Goal: Navigation & Orientation: Understand site structure

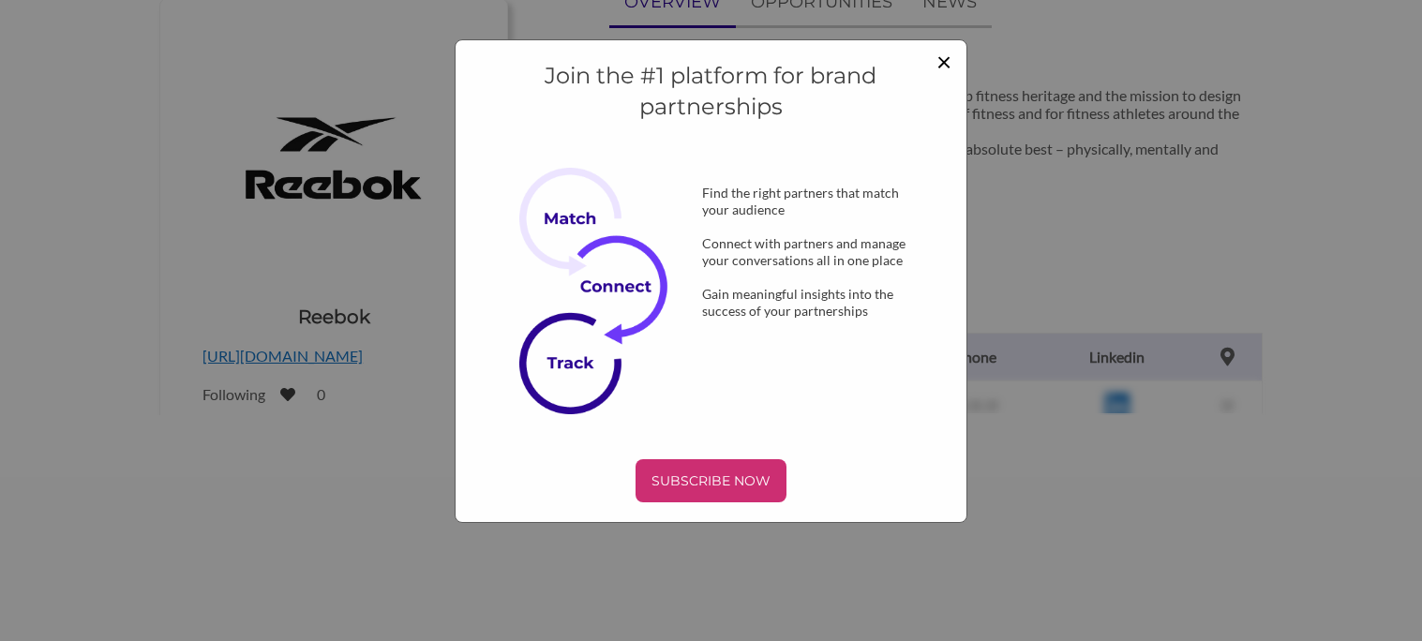
click at [944, 58] on span "×" at bounding box center [943, 61] width 15 height 32
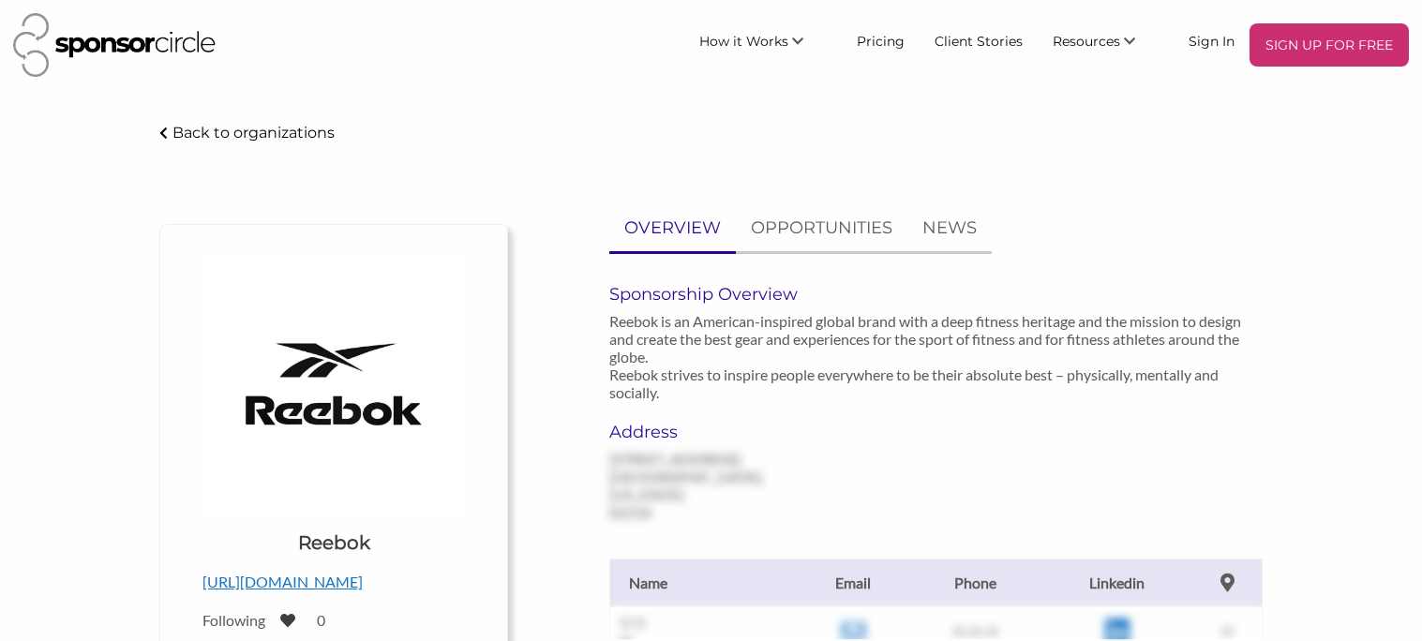
scroll to position [1, 0]
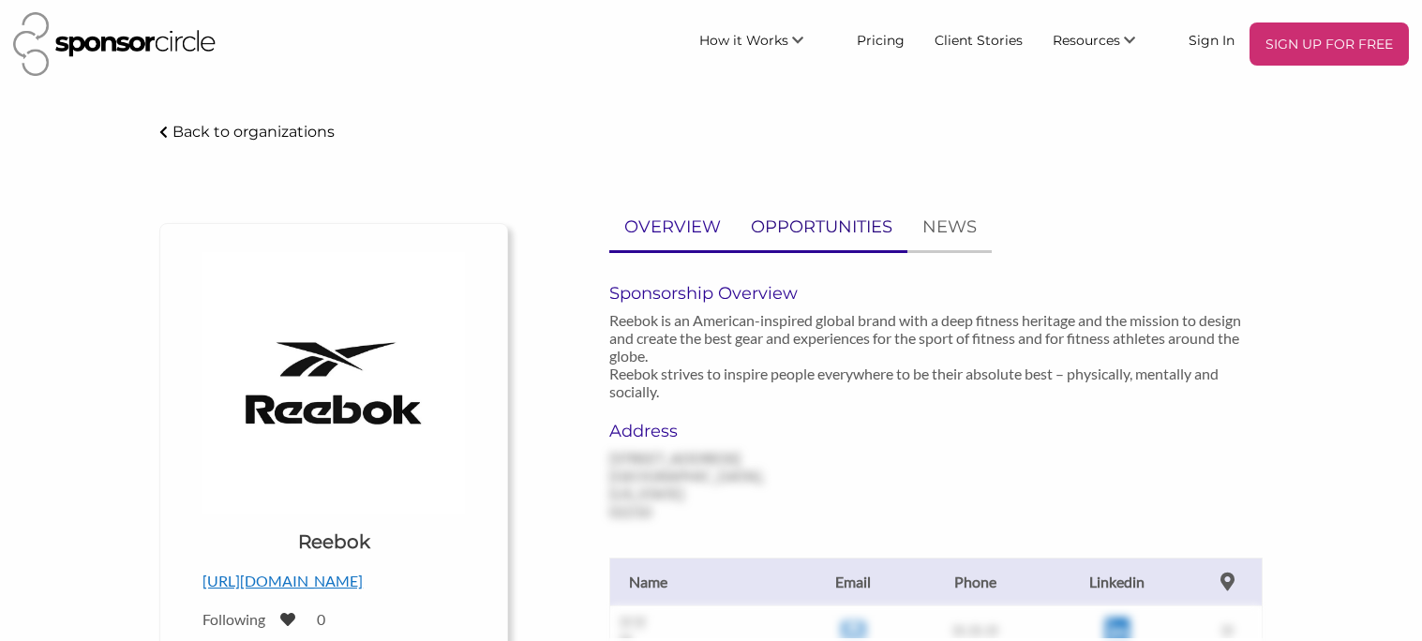
click at [799, 231] on p "OPPORTUNITIES" at bounding box center [822, 227] width 142 height 27
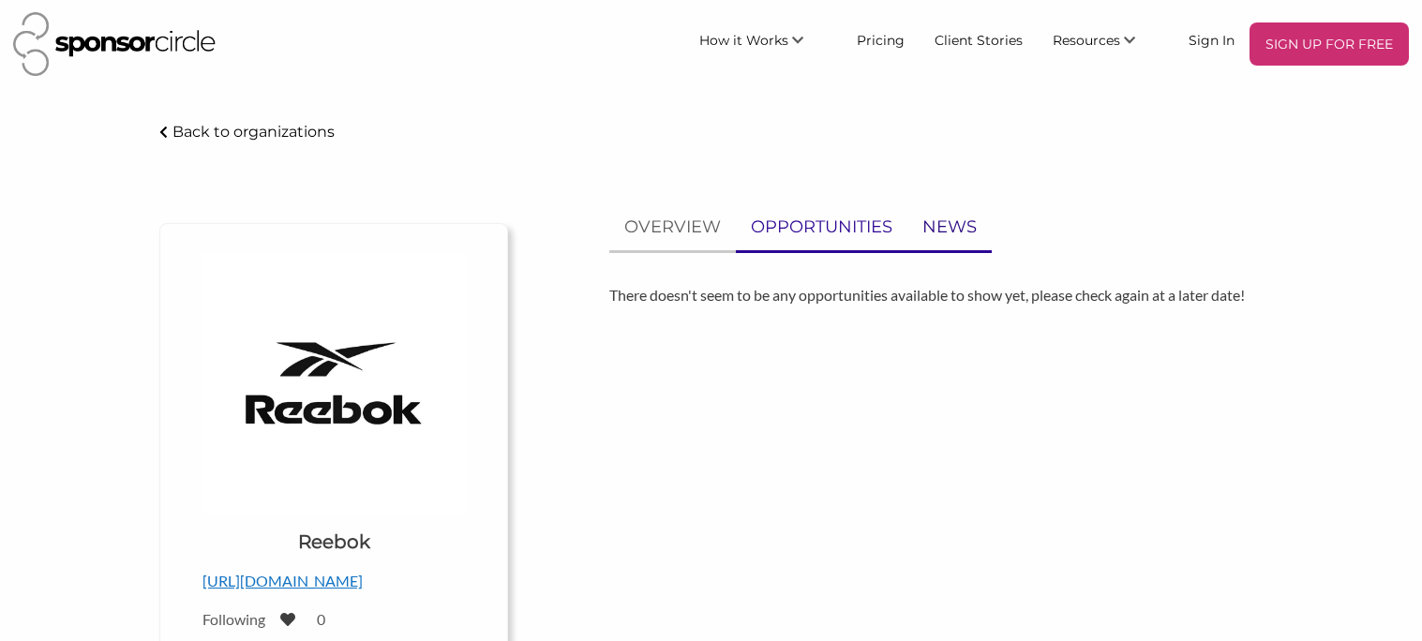
click at [946, 227] on p "NEWS" at bounding box center [949, 227] width 54 height 27
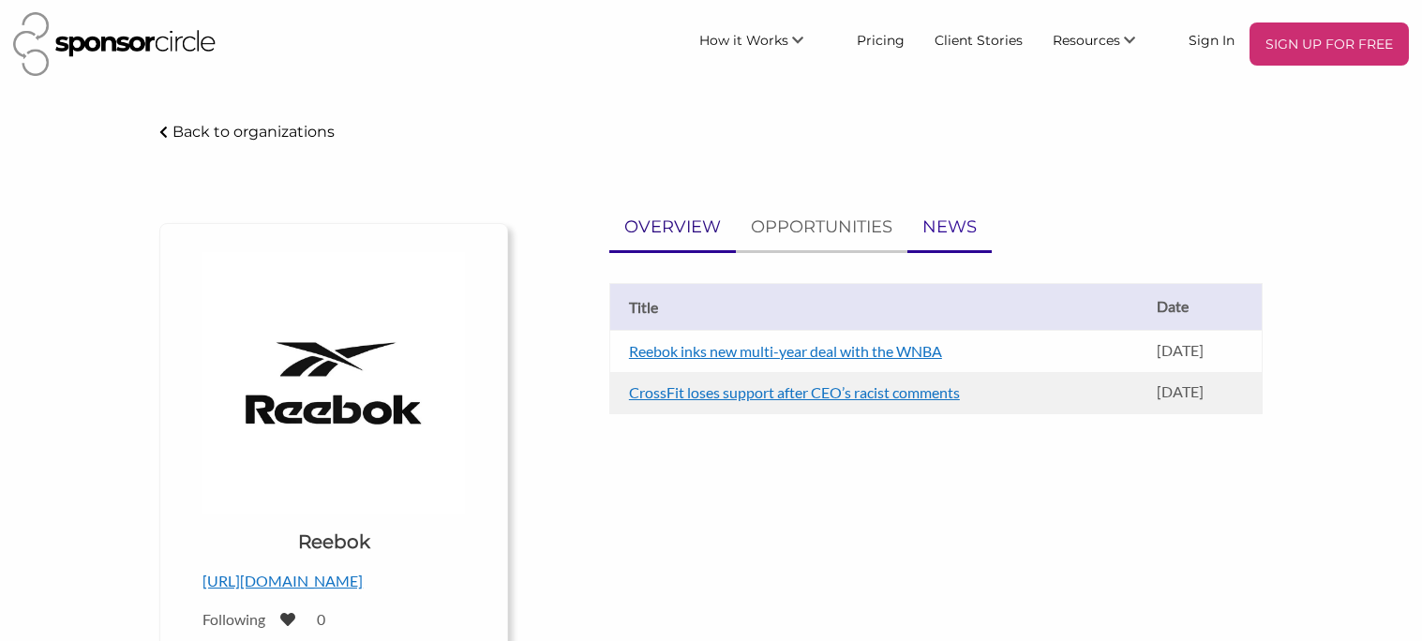
click at [644, 236] on p "OVERVIEW" at bounding box center [672, 227] width 97 height 27
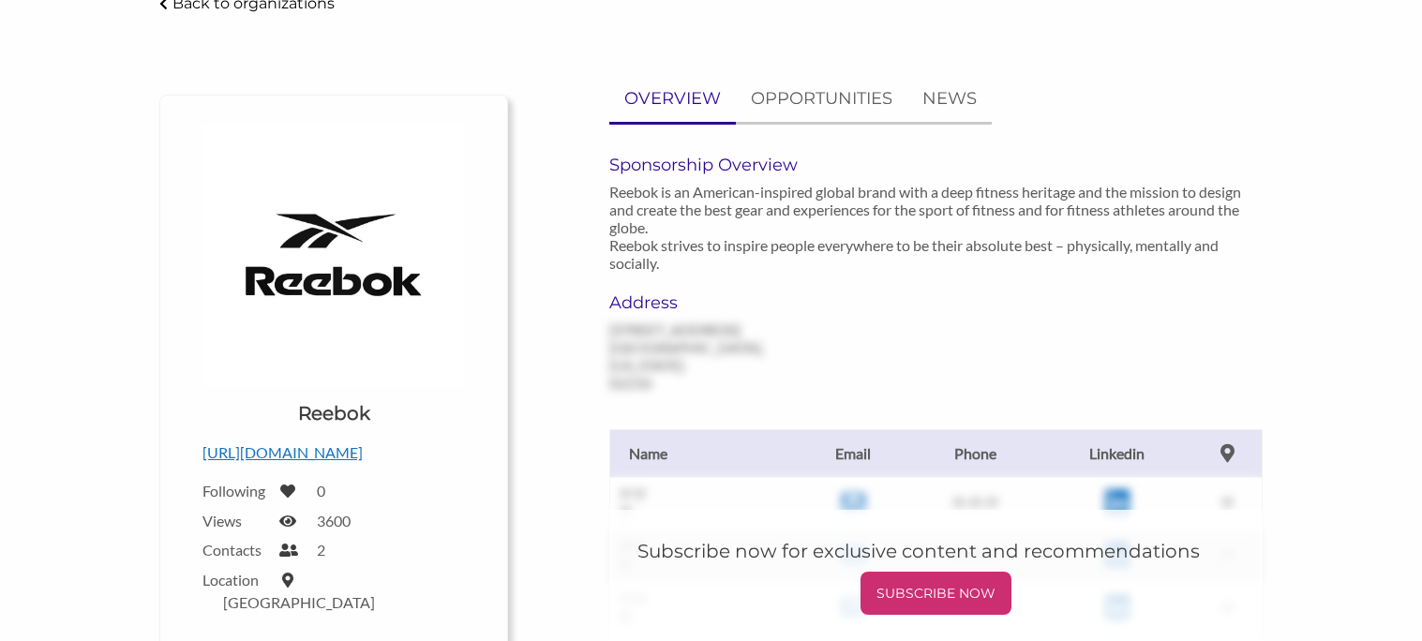
scroll to position [0, 0]
